Goal: Check status: Check status

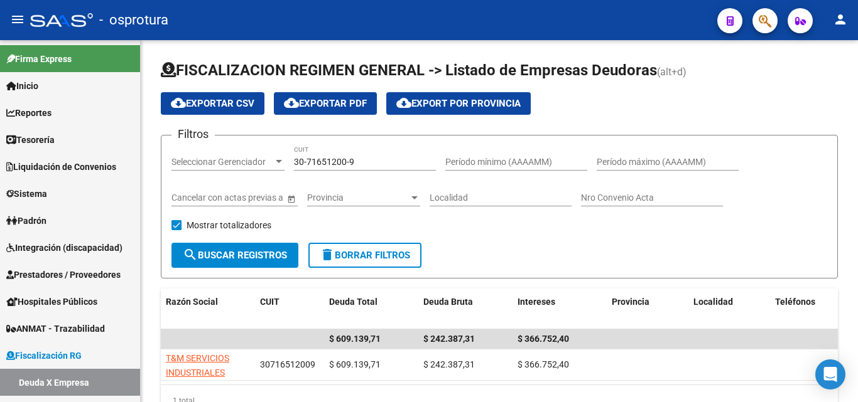
scroll to position [65, 0]
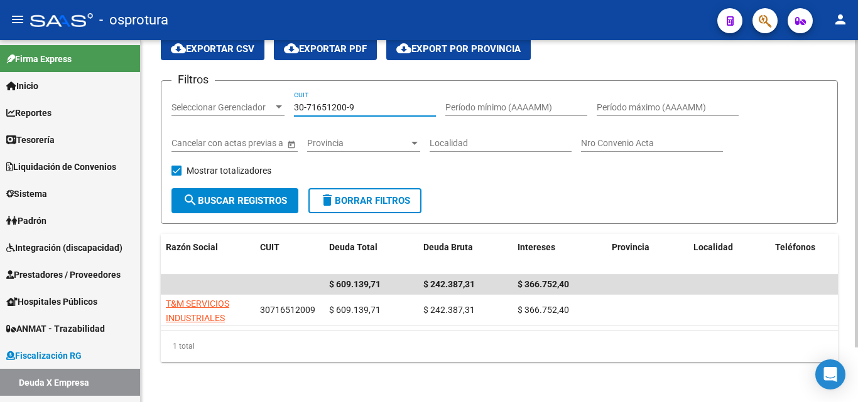
click at [370, 102] on input "30-71651200-9" at bounding box center [365, 107] width 142 height 11
paste input "0798587-5"
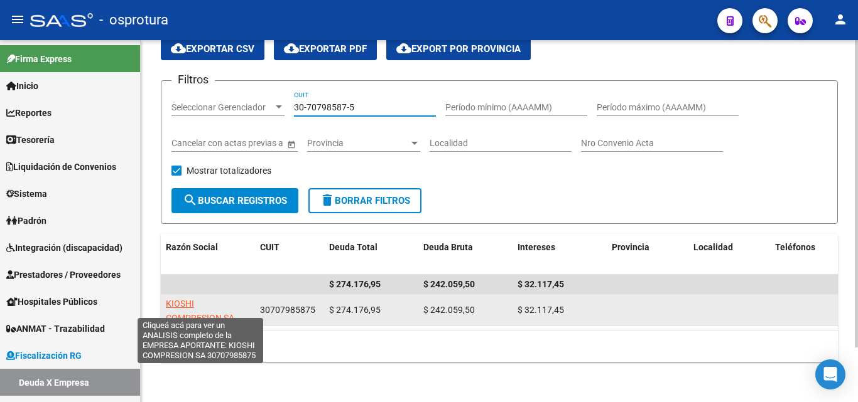
type input "30-70798587-5"
click at [227, 308] on span "KIOSHI COMPRESION SA" at bounding box center [200, 311] width 68 height 24
type textarea "30707985875"
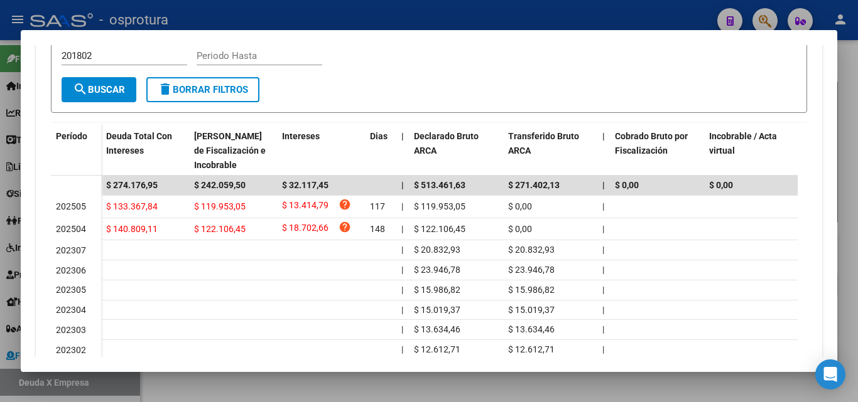
scroll to position [377, 0]
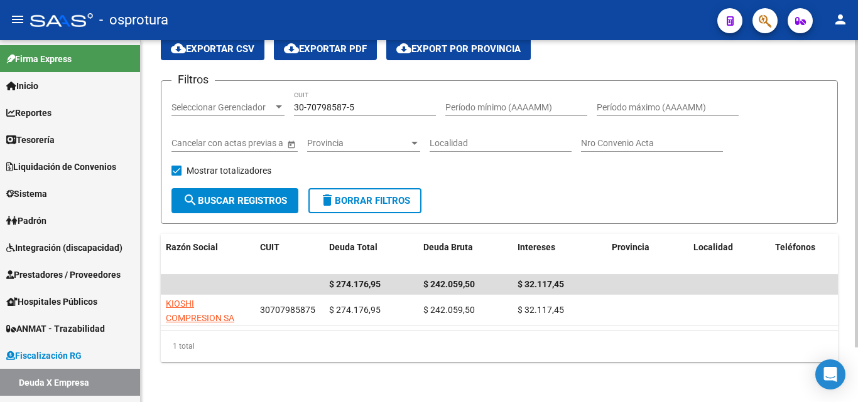
click at [380, 102] on input "30-70798587-5" at bounding box center [365, 107] width 142 height 11
paste input "20-18417258-6"
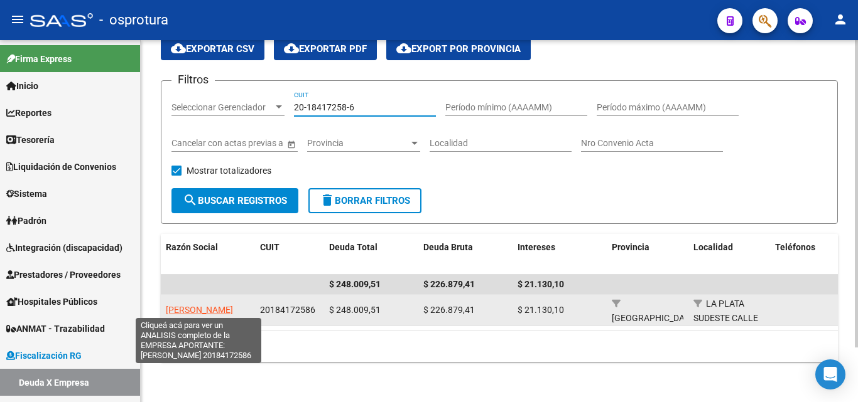
type input "20-18417258-6"
click at [215, 310] on span "[PERSON_NAME]" at bounding box center [199, 310] width 67 height 10
type textarea "20184172586"
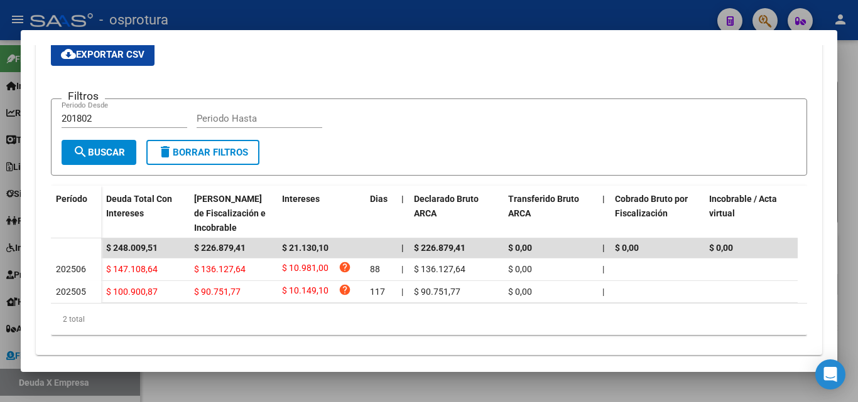
scroll to position [274, 0]
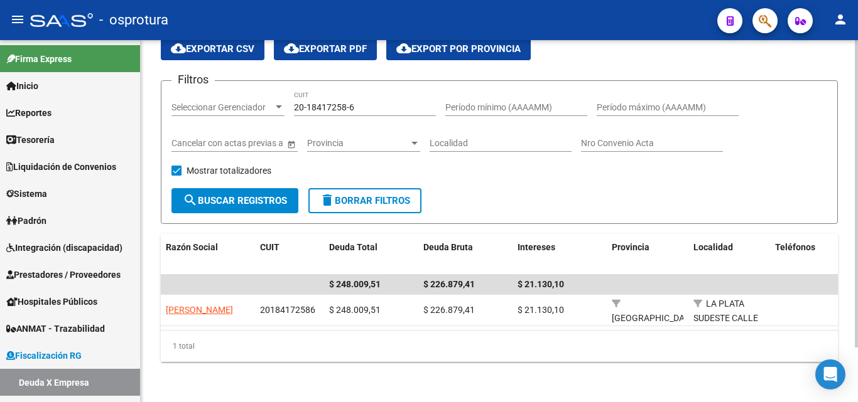
click at [381, 102] on input "20-18417258-6" at bounding box center [365, 107] width 142 height 11
paste input "7-35844943-9"
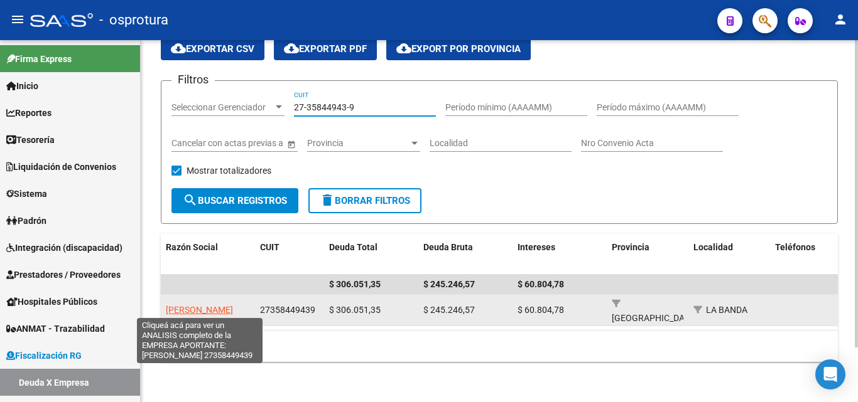
type input "27-35844943-9"
click at [195, 305] on span "[PERSON_NAME]" at bounding box center [199, 310] width 67 height 10
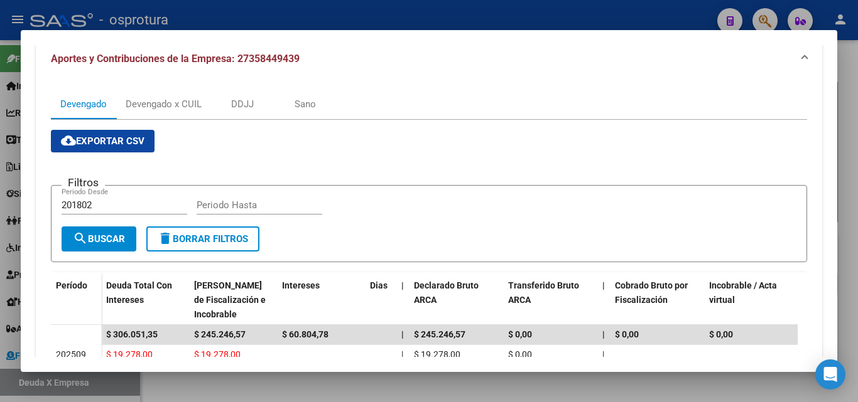
scroll to position [126, 0]
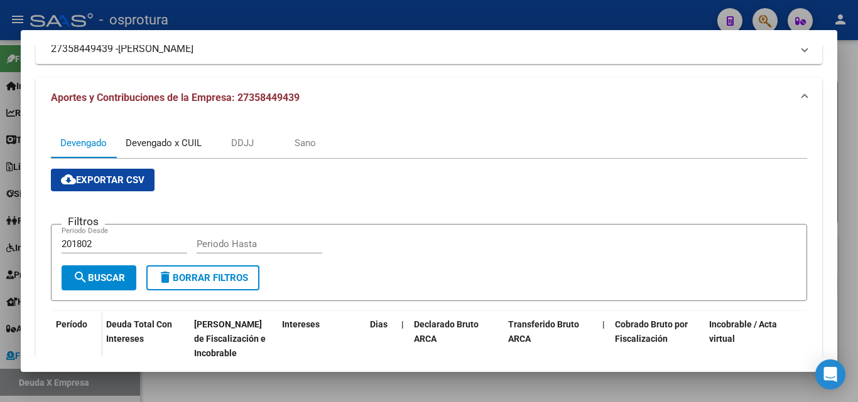
click at [176, 144] on div "Devengado x CUIL" at bounding box center [164, 143] width 76 height 14
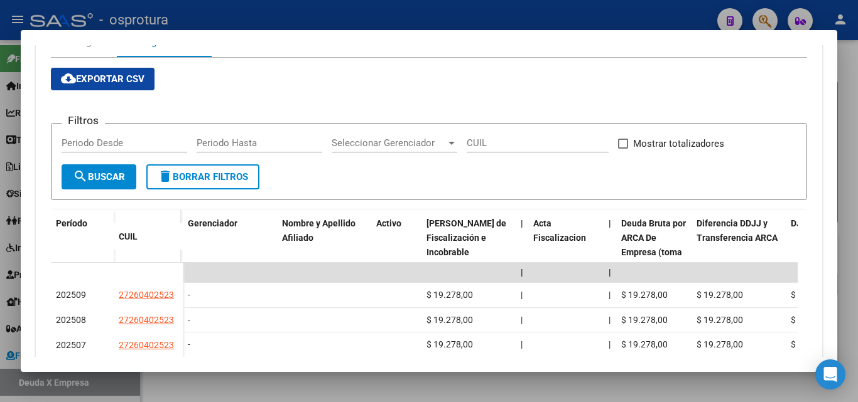
scroll to position [359, 0]
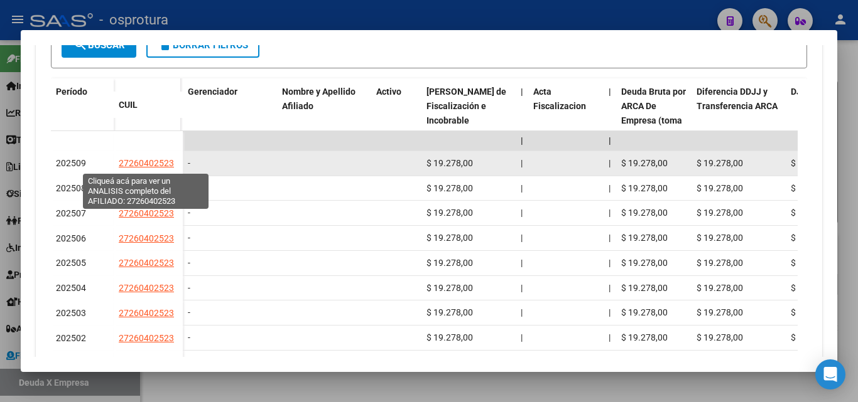
click at [148, 166] on span "27260402523" at bounding box center [146, 163] width 55 height 10
type textarea "27260402523"
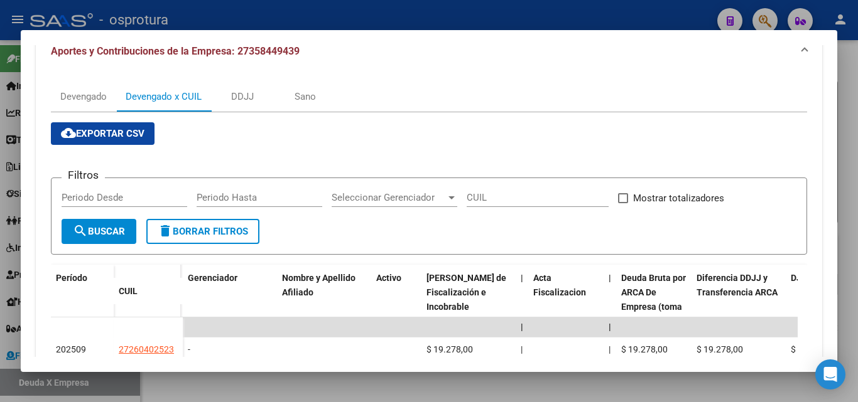
scroll to position [107, 0]
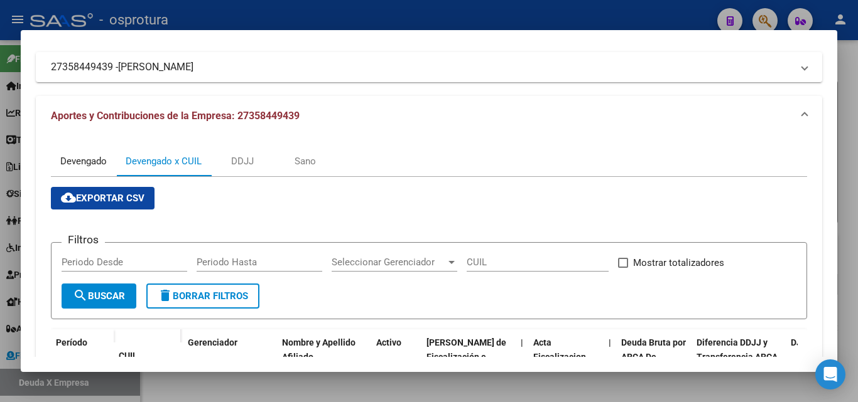
click at [87, 157] on div "Devengado" at bounding box center [83, 161] width 46 height 14
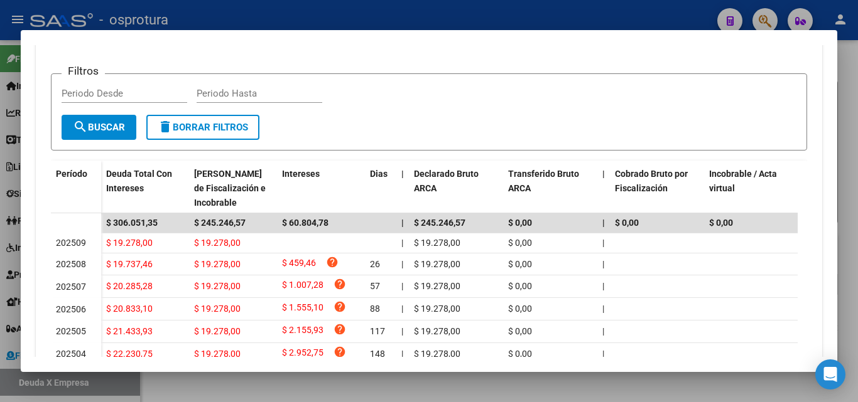
scroll to position [314, 0]
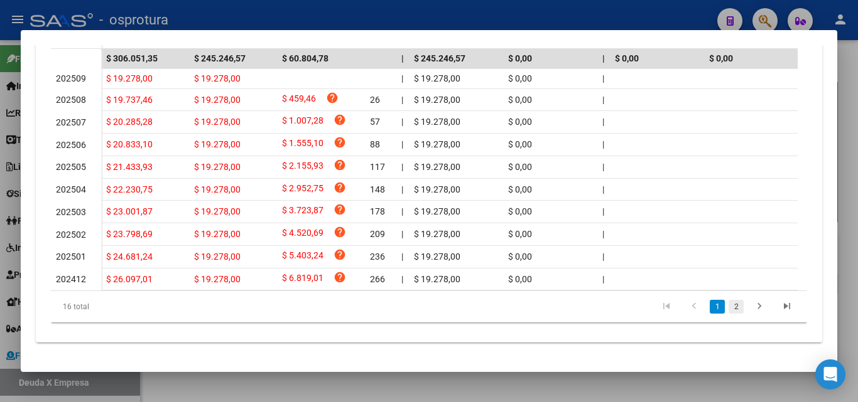
click at [728, 313] on link "2" at bounding box center [735, 307] width 15 height 14
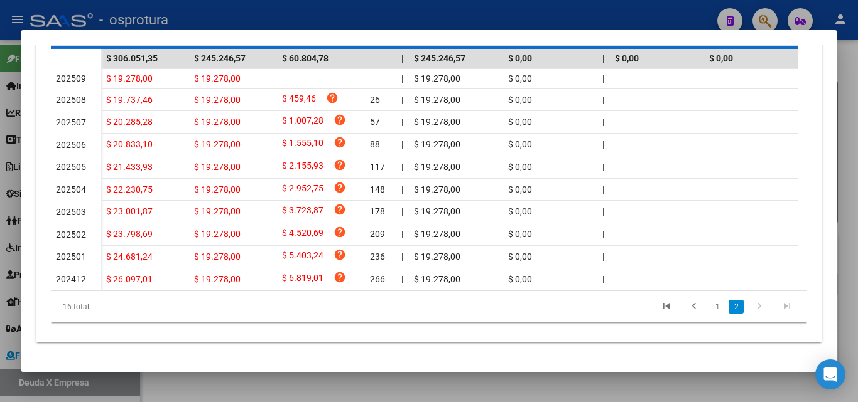
scroll to position [367, 0]
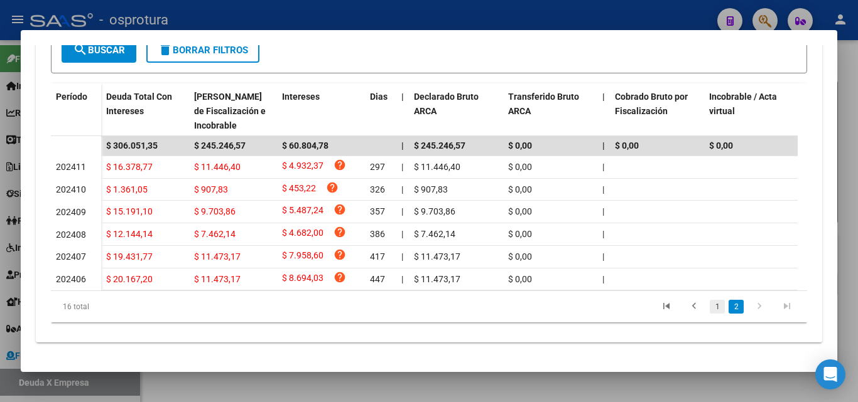
click at [710, 306] on link "1" at bounding box center [717, 307] width 15 height 14
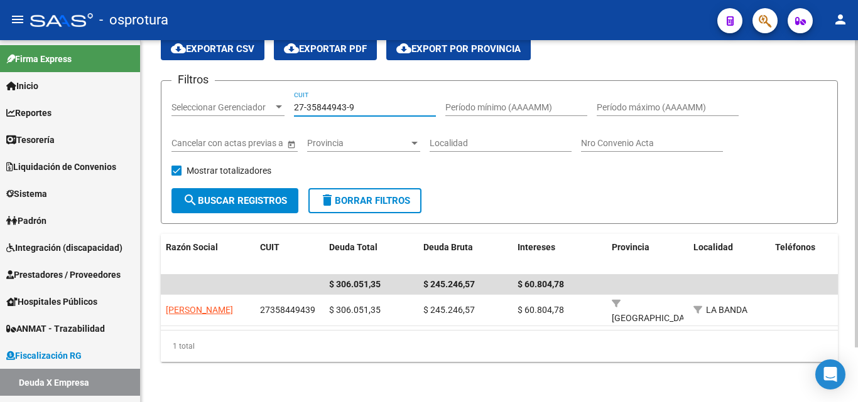
click at [377, 102] on input "27-35844943-9" at bounding box center [365, 107] width 142 height 11
paste input "30-54623417-3"
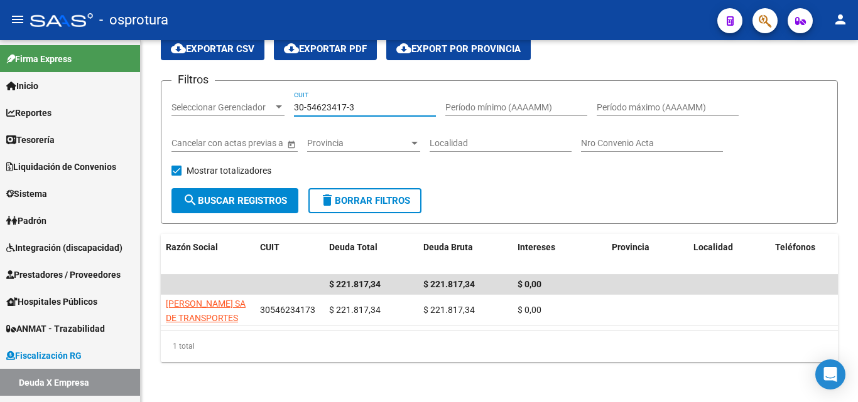
type input "30-54623417-3"
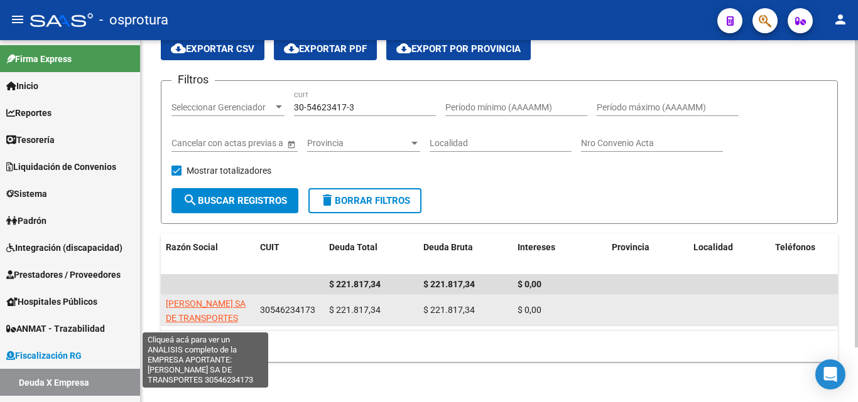
click at [200, 299] on span "[PERSON_NAME] SA DE TRANSPORTES" at bounding box center [206, 311] width 80 height 24
type textarea "30546234173"
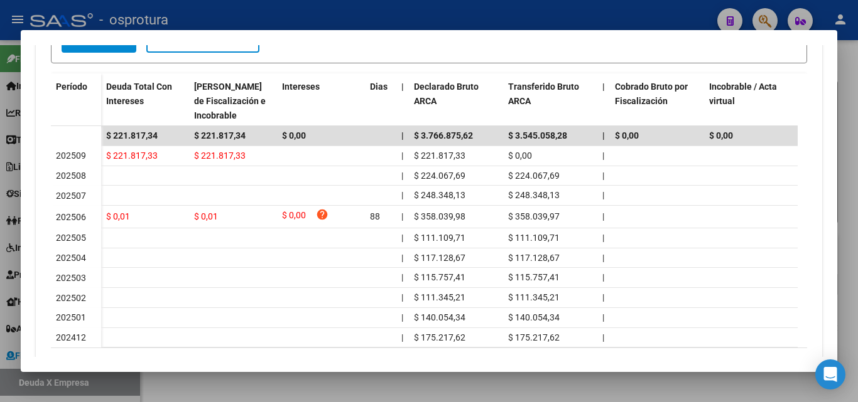
scroll to position [377, 0]
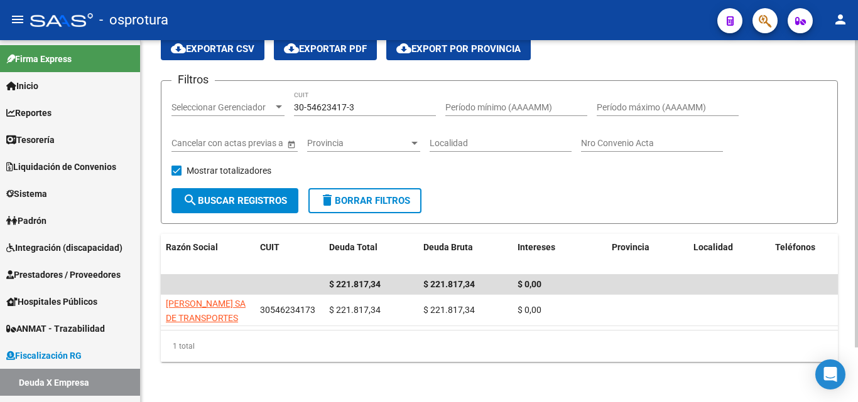
click at [369, 102] on input "30-54623417-3" at bounding box center [365, 107] width 142 height 11
click at [367, 102] on input "30-54623417-3" at bounding box center [365, 107] width 142 height 11
paste input "71794780-7"
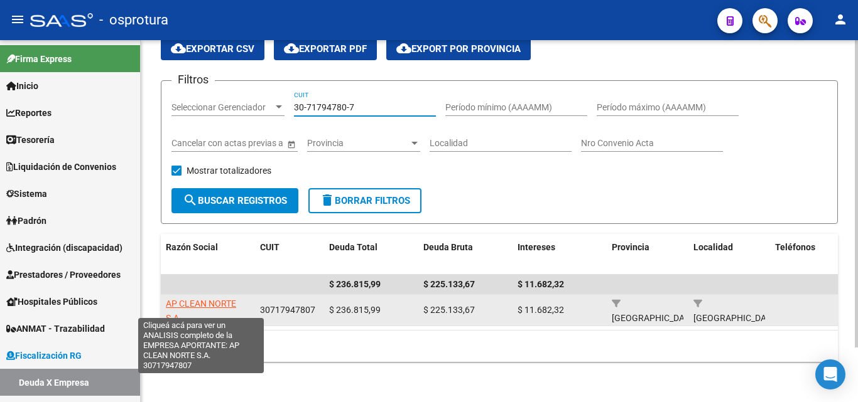
type input "30-71794780-7"
click at [230, 299] on span "AP CLEAN NORTE S.A." at bounding box center [201, 311] width 70 height 24
type textarea "30717947807"
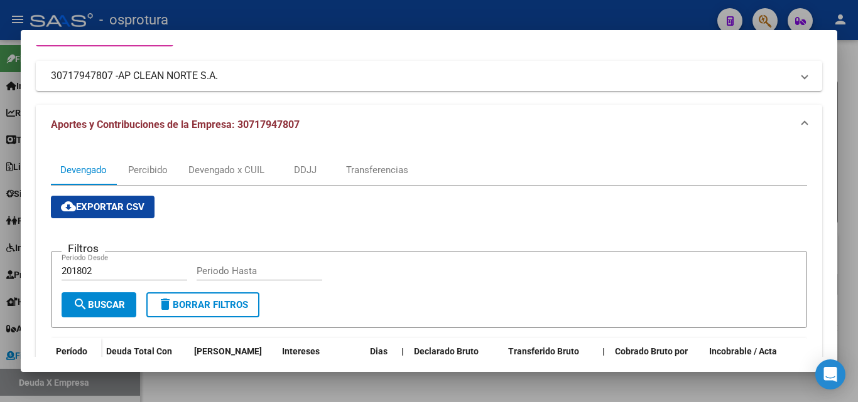
scroll to position [89, 0]
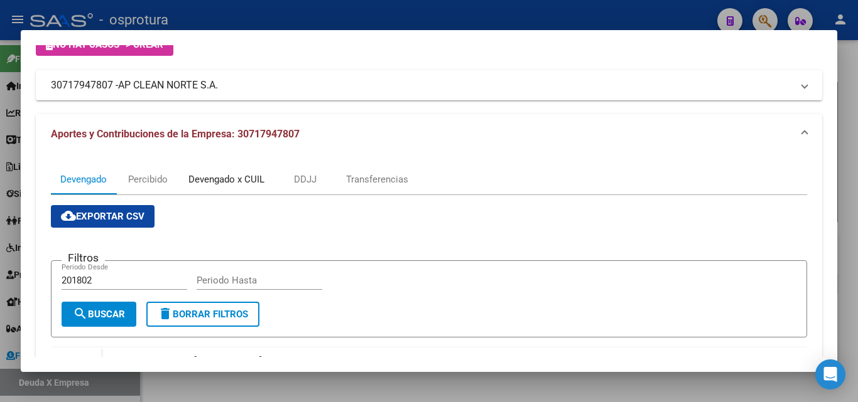
click at [212, 177] on div "Devengado x CUIL" at bounding box center [226, 180] width 76 height 14
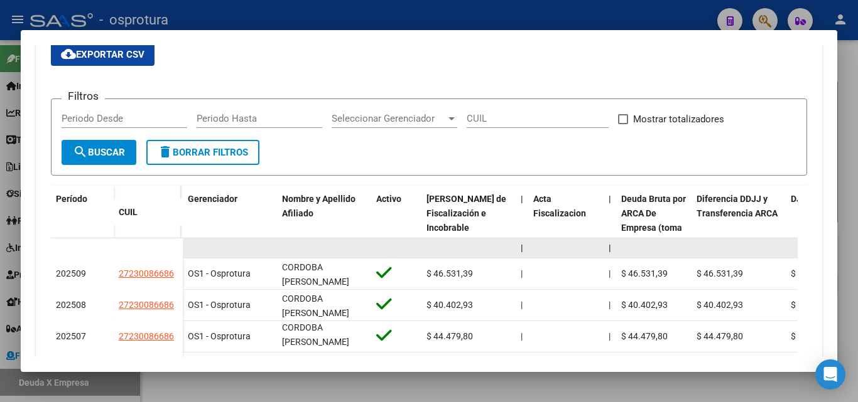
scroll to position [188, 0]
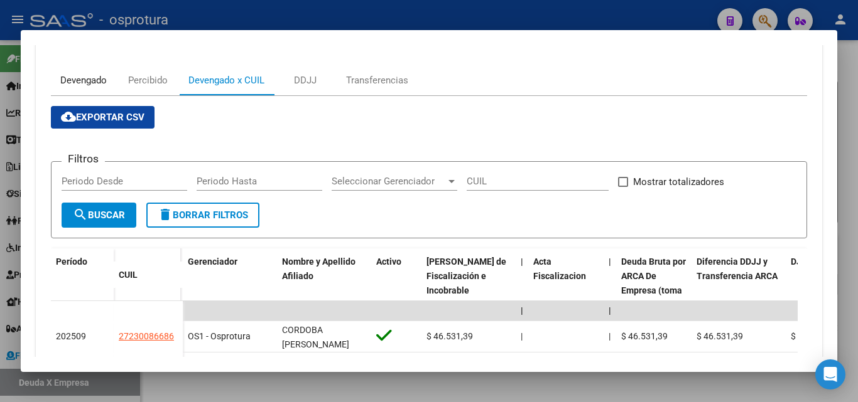
click at [96, 73] on div "Devengado" at bounding box center [83, 80] width 46 height 14
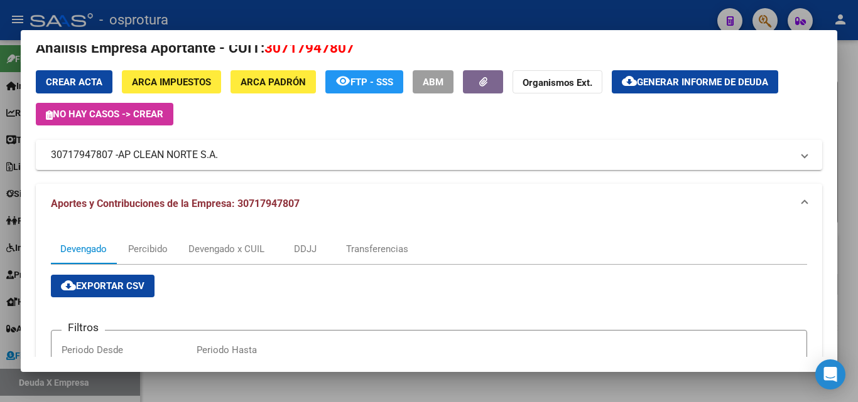
scroll to position [0, 0]
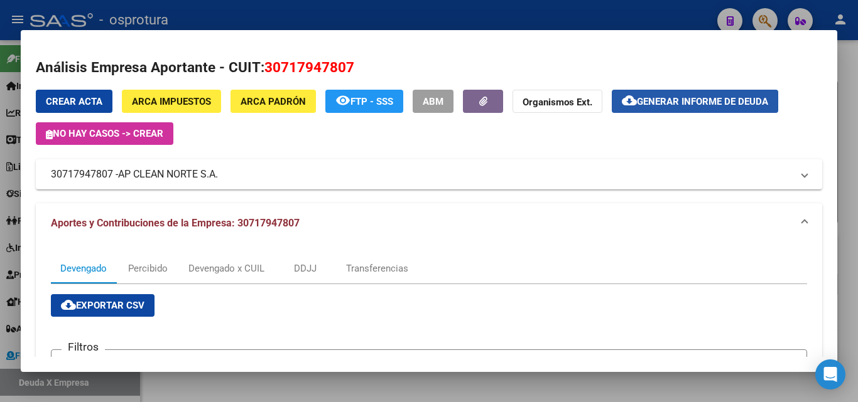
click at [746, 97] on span "Generar informe de deuda" at bounding box center [702, 101] width 131 height 11
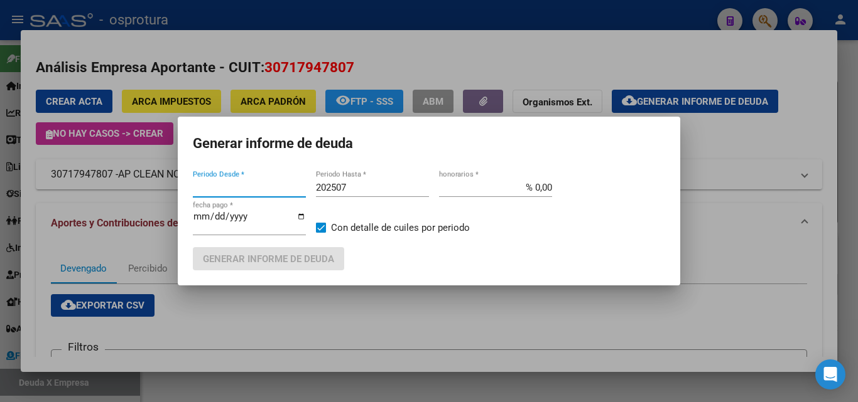
click at [373, 185] on input "202507" at bounding box center [372, 187] width 113 height 11
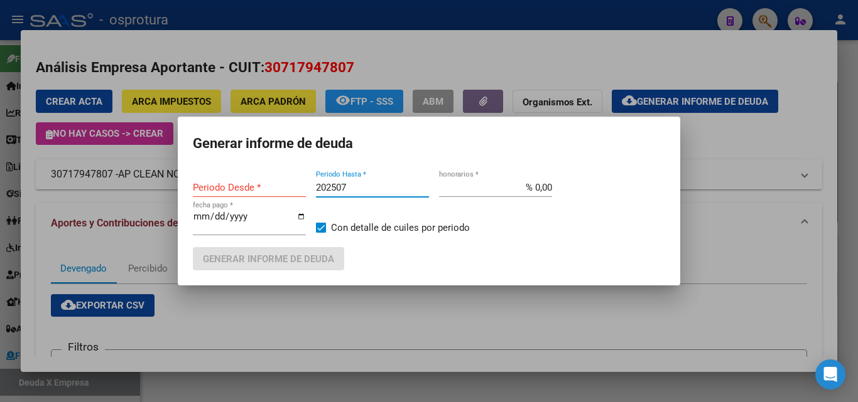
type input "201802"
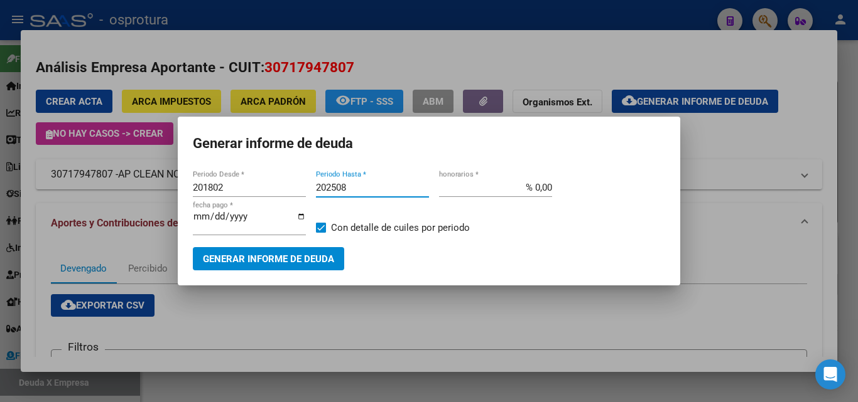
type input "202508"
click at [264, 259] on span "Generar informe de deuda" at bounding box center [268, 259] width 131 height 11
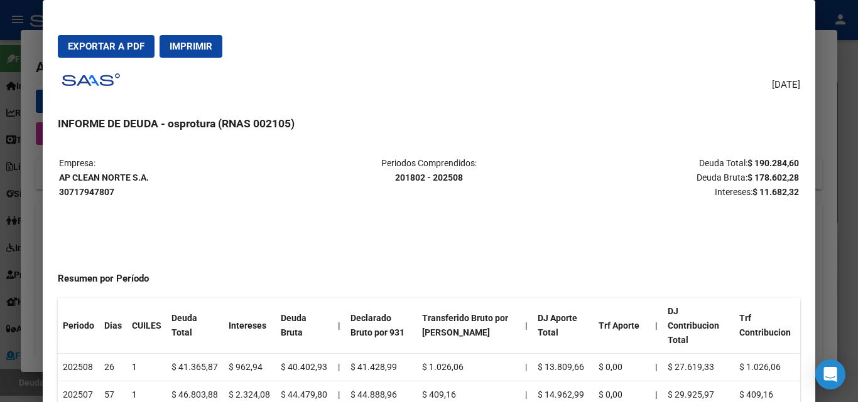
click at [112, 51] on span "Exportar a PDF" at bounding box center [106, 46] width 77 height 11
click at [59, 175] on table "Empresa: AP CLEAN NORTE S.A. 30717947807 Periodos Comprendidos: 201802 - 202508…" at bounding box center [429, 177] width 742 height 45
drag, startPoint x: 60, startPoint y: 175, endPoint x: 149, endPoint y: 176, distance: 89.8
click at [149, 176] on p "Empresa: AP CLEAN NORTE S.A. 30717947807" at bounding box center [182, 177] width 246 height 43
copy strong "AP CLEAN NORTE S.A."
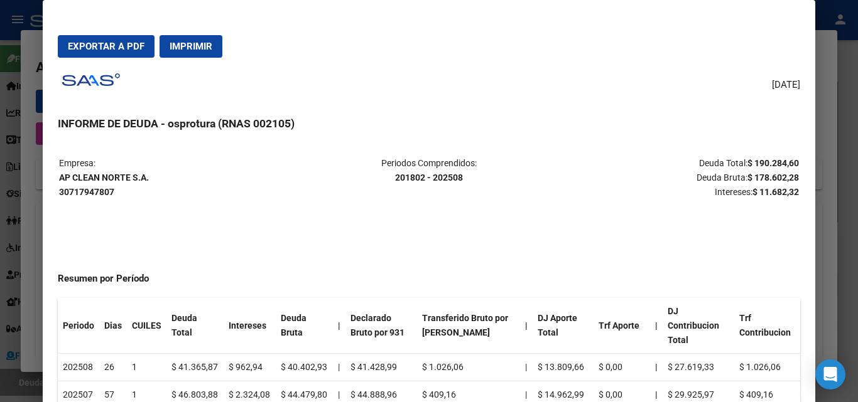
drag, startPoint x: 745, startPoint y: 178, endPoint x: 790, endPoint y: 178, distance: 45.2
click at [790, 178] on table "Empresa: AP CLEAN NORTE S.A. 30717947807 Periodos Comprendidos: 201802 - 202508…" at bounding box center [429, 177] width 742 height 45
copy strong "178.602,28"
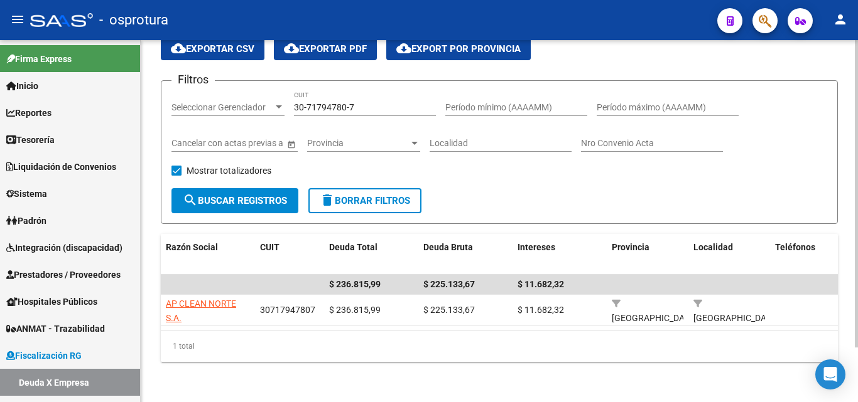
click at [360, 102] on input "30-71794780-7" at bounding box center [365, 107] width 142 height 11
paste input "614244-9"
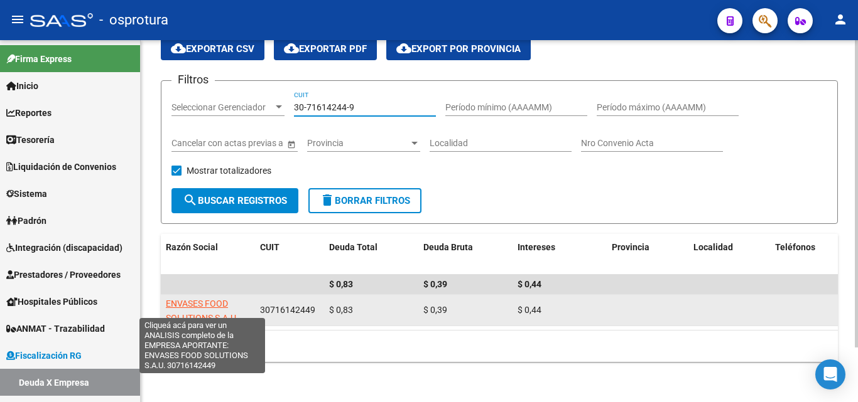
type input "30-71614244-9"
click at [213, 299] on span "ENVASES FOOD SOLUTIONS S.A.U." at bounding box center [202, 311] width 73 height 24
type textarea "30716142449"
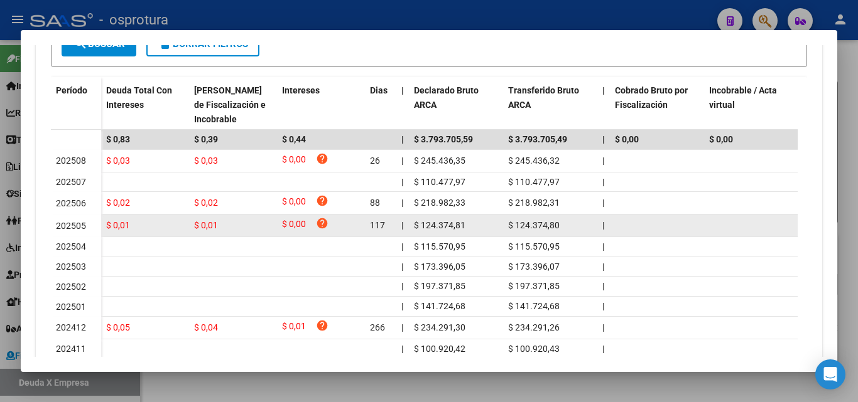
scroll to position [377, 0]
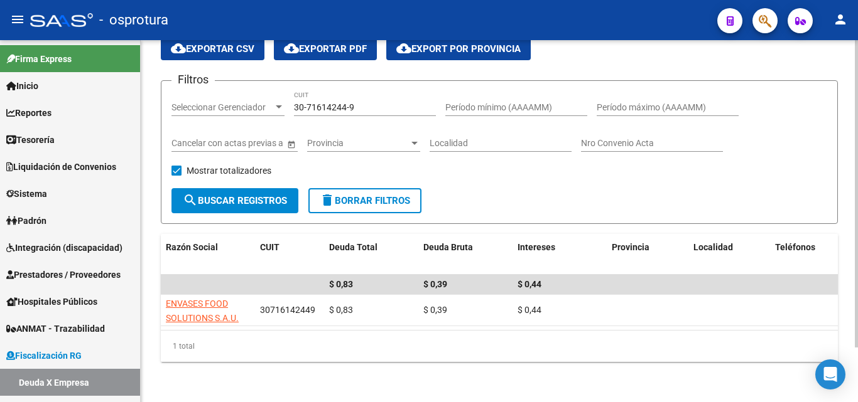
click at [384, 102] on input "30-71614244-9" at bounding box center [365, 107] width 142 height 11
paste input "416627-8"
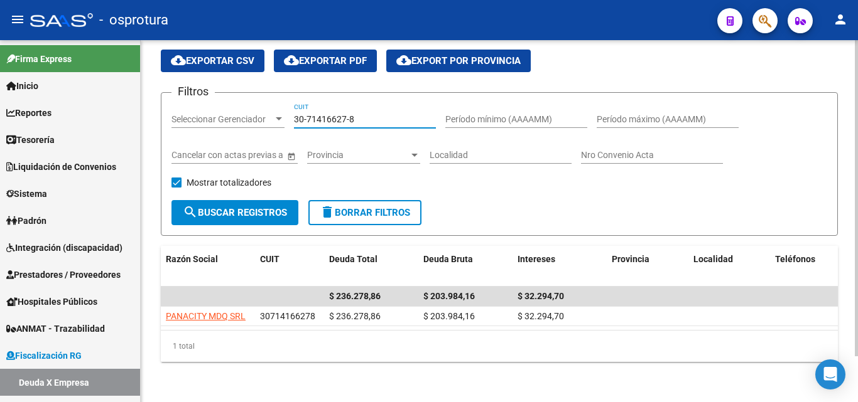
scroll to position [53, 0]
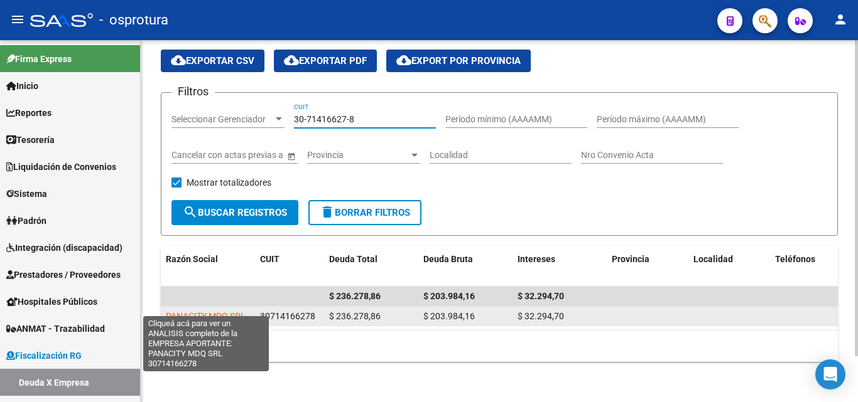
type input "30-71416627-8"
click at [222, 311] on span "PANACITY MDQ SRL" at bounding box center [206, 316] width 80 height 10
type textarea "30714166278"
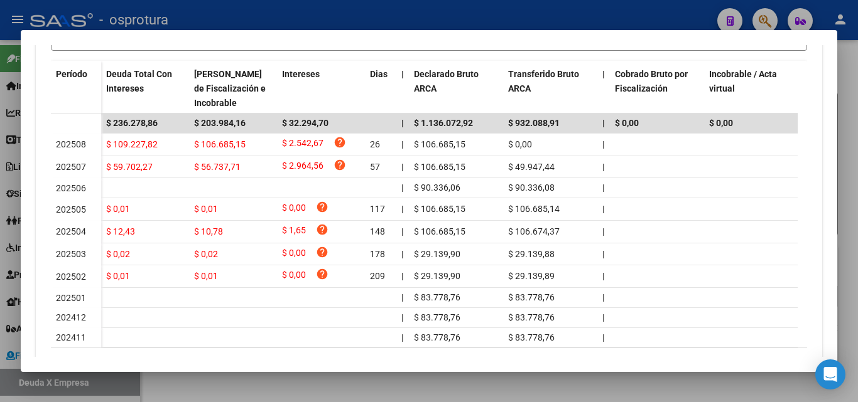
scroll to position [377, 0]
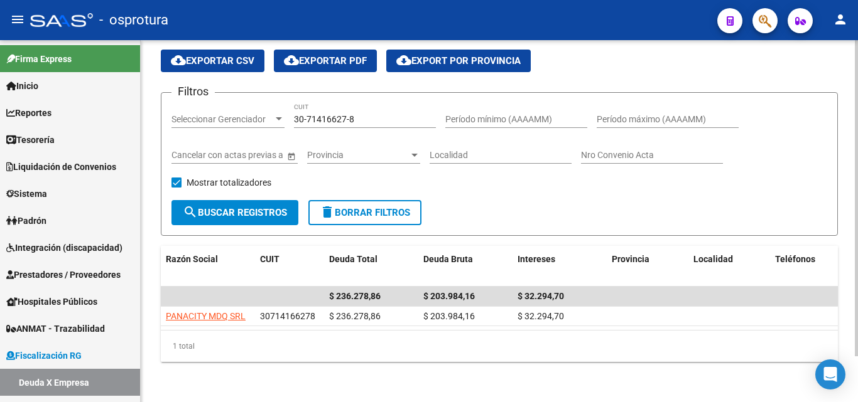
click at [379, 114] on input "30-71416627-8" at bounding box center [365, 119] width 142 height 11
paste input "54634060-7"
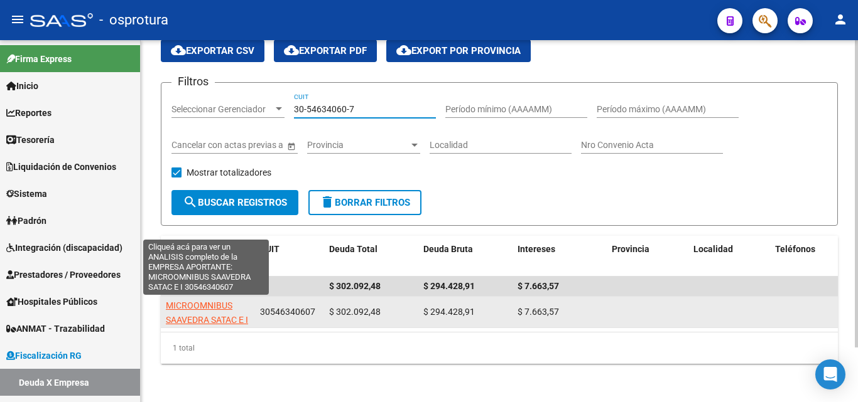
type input "30-54634060-7"
click at [226, 303] on span "MICROOMNIBUS SAAVEDRA SATAC E I" at bounding box center [207, 313] width 82 height 24
type textarea "30546340607"
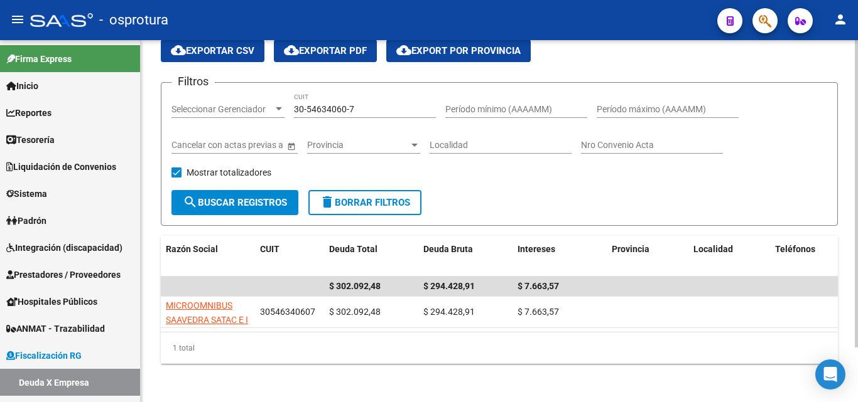
click at [358, 105] on input "30-54634060-7" at bounding box center [365, 109] width 142 height 11
paste input "20-10076831-4"
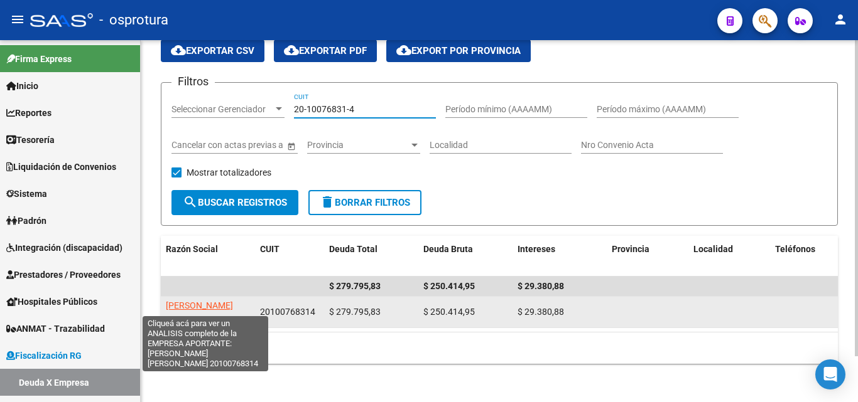
type input "20-10076831-4"
click at [233, 307] on span "[PERSON_NAME] [PERSON_NAME]" at bounding box center [199, 313] width 67 height 24
type textarea "20100768314"
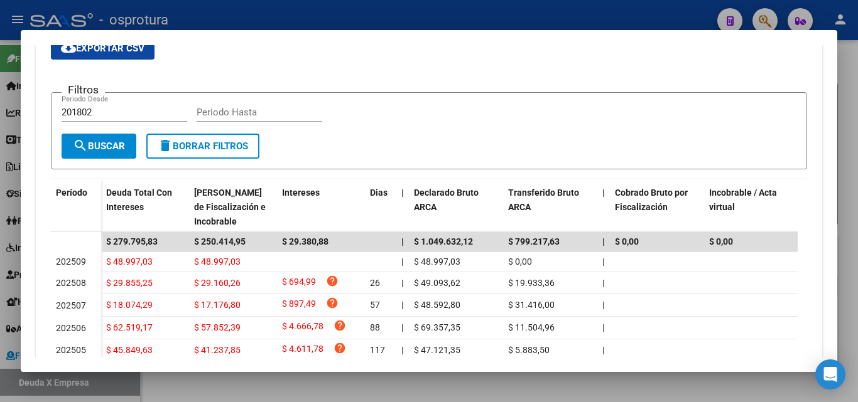
scroll to position [126, 0]
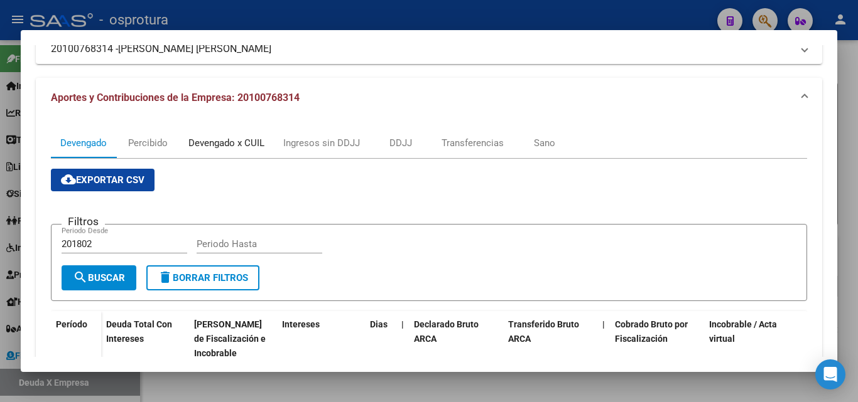
click at [212, 139] on div "Devengado x CUIL" at bounding box center [226, 143] width 76 height 14
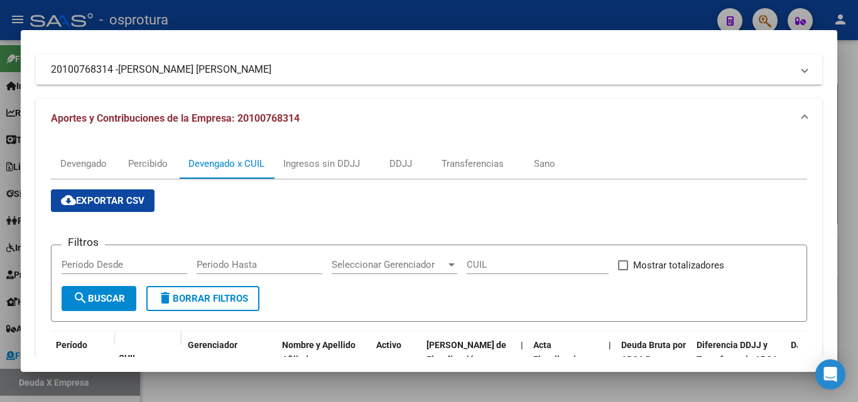
scroll to position [40, 0]
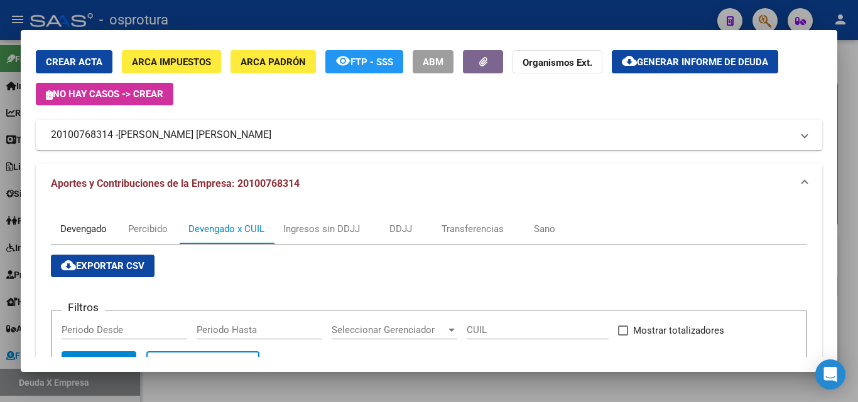
click at [86, 230] on div "Devengado" at bounding box center [83, 229] width 46 height 14
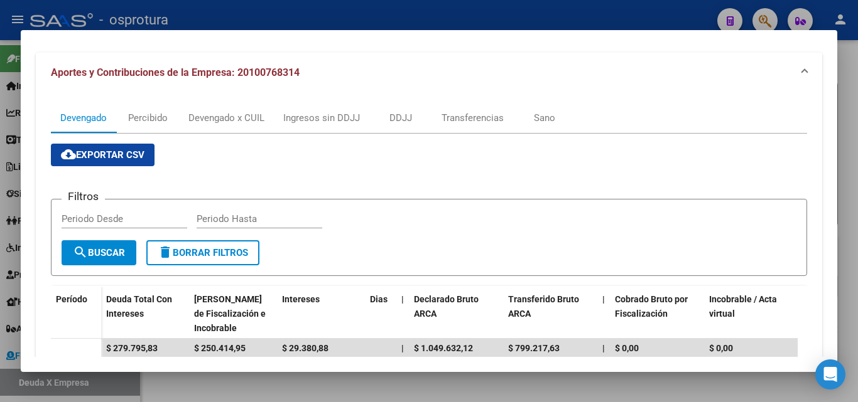
scroll to position [251, 0]
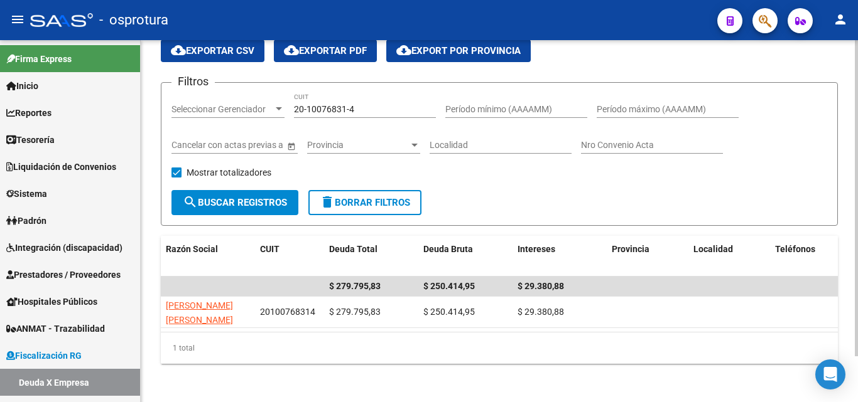
click at [372, 110] on input "20-10076831-4" at bounding box center [365, 109] width 142 height 11
paste input "30-71863048-3"
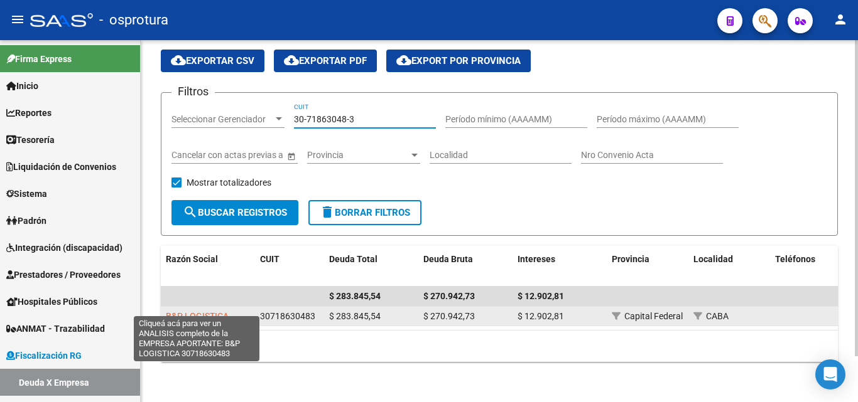
type input "30-71863048-3"
click at [213, 311] on span "B&P LOGISTICA" at bounding box center [197, 316] width 63 height 10
type textarea "30718630483"
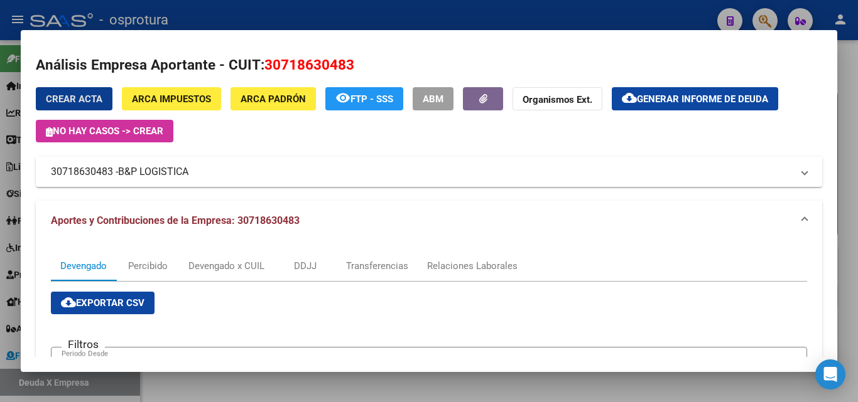
scroll to position [0, 0]
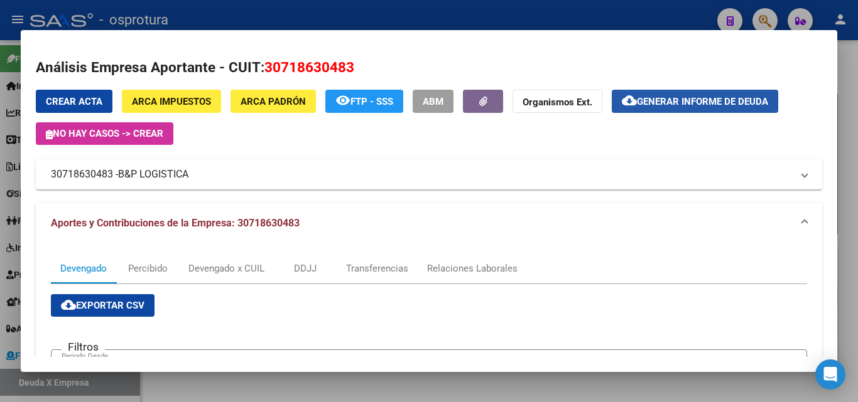
click at [685, 97] on span "Generar informe de deuda" at bounding box center [702, 101] width 131 height 11
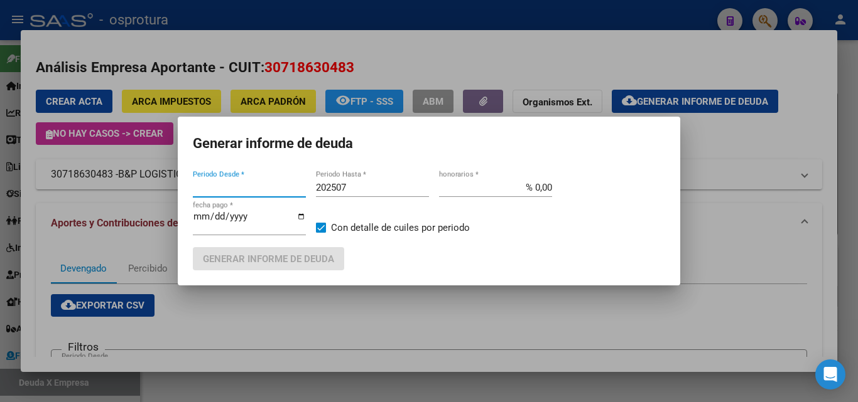
type input "201802"
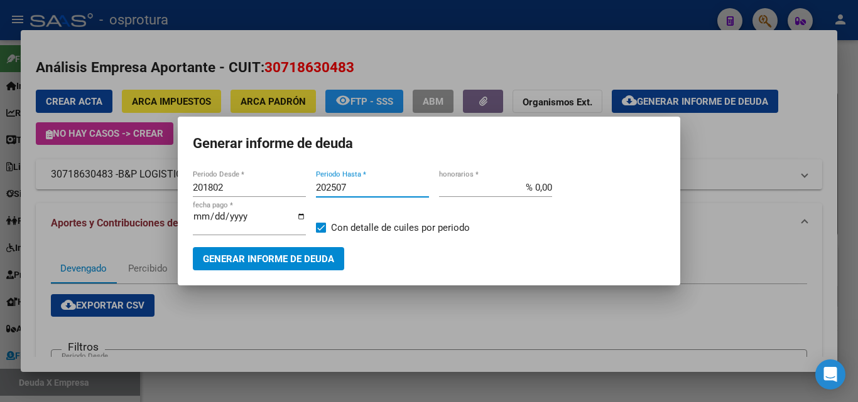
click at [403, 182] on input "202507" at bounding box center [372, 187] width 113 height 11
type input "202508"
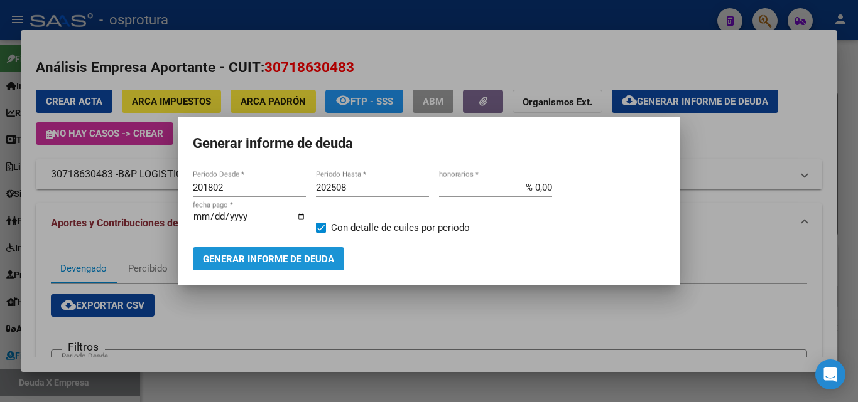
click at [305, 257] on span "Generar informe de deuda" at bounding box center [268, 259] width 131 height 11
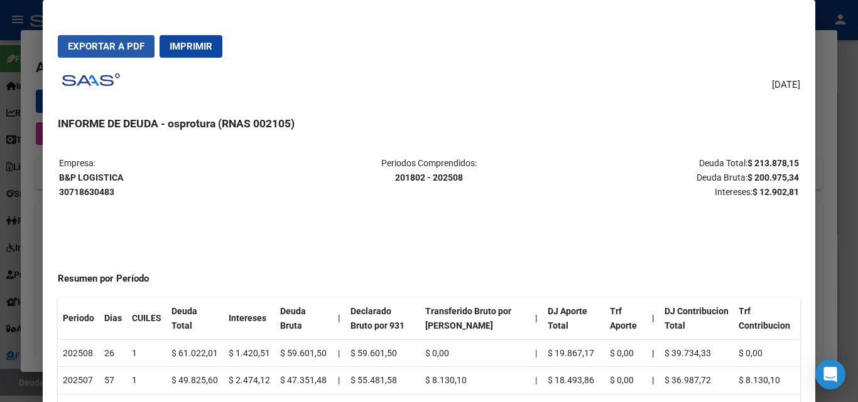
click at [95, 42] on span "Exportar a PDF" at bounding box center [106, 46] width 77 height 11
drag, startPoint x: 122, startPoint y: 177, endPoint x: 61, endPoint y: 176, distance: 61.5
click at [61, 176] on strong "B&P LOGISTICA 30718630483" at bounding box center [91, 185] width 64 height 24
copy strong "B&P LOGISTICA"
drag, startPoint x: 747, startPoint y: 175, endPoint x: 765, endPoint y: 175, distance: 18.2
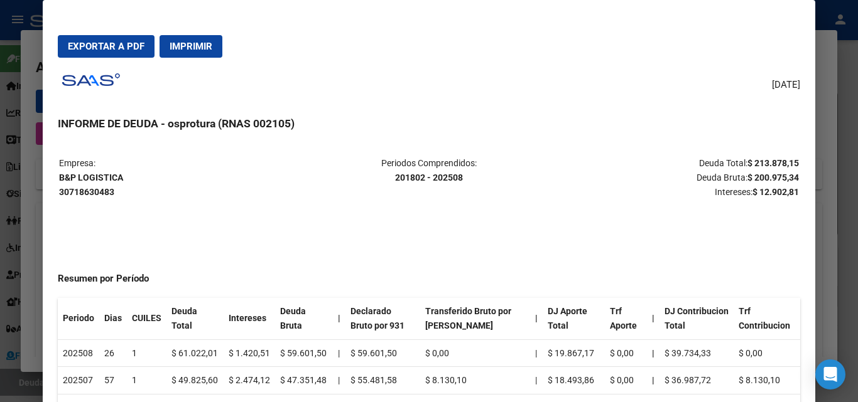
click at [765, 175] on strong "$ 200.975,34" at bounding box center [772, 178] width 51 height 10
drag, startPoint x: 745, startPoint y: 175, endPoint x: 789, endPoint y: 175, distance: 44.6
click at [789, 175] on table "Empresa: B&P LOGISTICA 30718630483 Periodos Comprendidos: 201802 - 202508 Deuda…" at bounding box center [429, 177] width 742 height 45
copy strong "200.975,34"
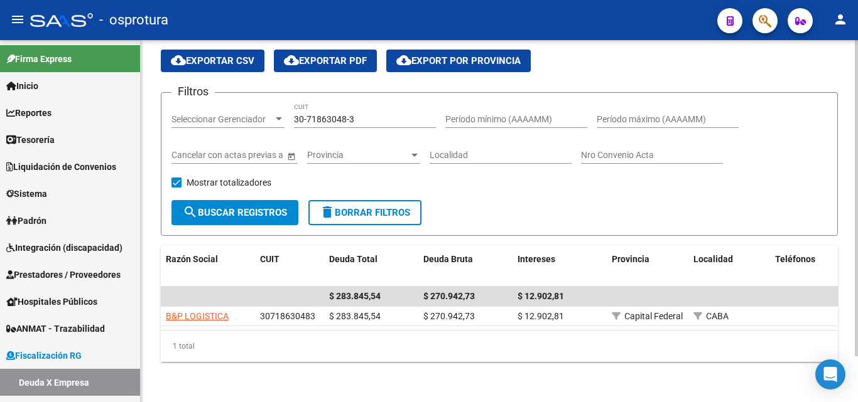
click at [369, 114] on input "30-71863048-3" at bounding box center [365, 119] width 142 height 11
paste input "254394-5"
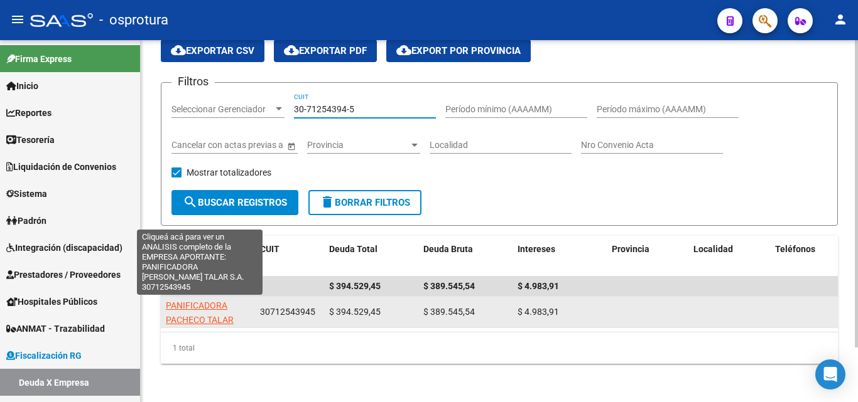
type input "30-71254394-5"
click at [213, 318] on span "PANIFICADORA PACHECO TALAR S.A." at bounding box center [200, 320] width 68 height 39
type textarea "30712543945"
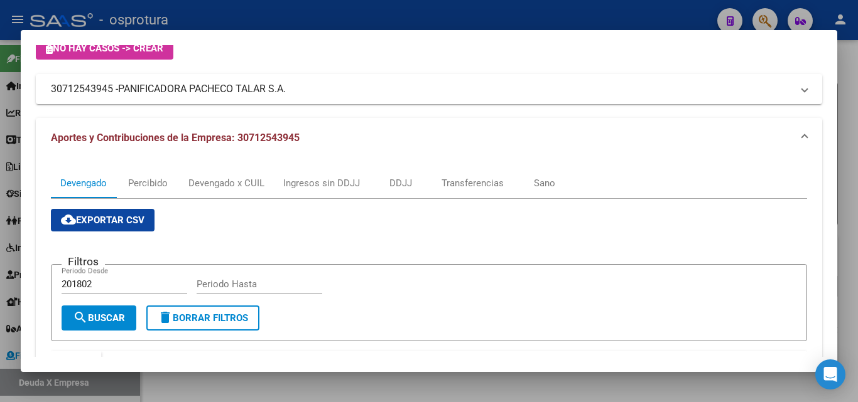
scroll to position [314, 0]
